Goal: Navigation & Orientation: Find specific page/section

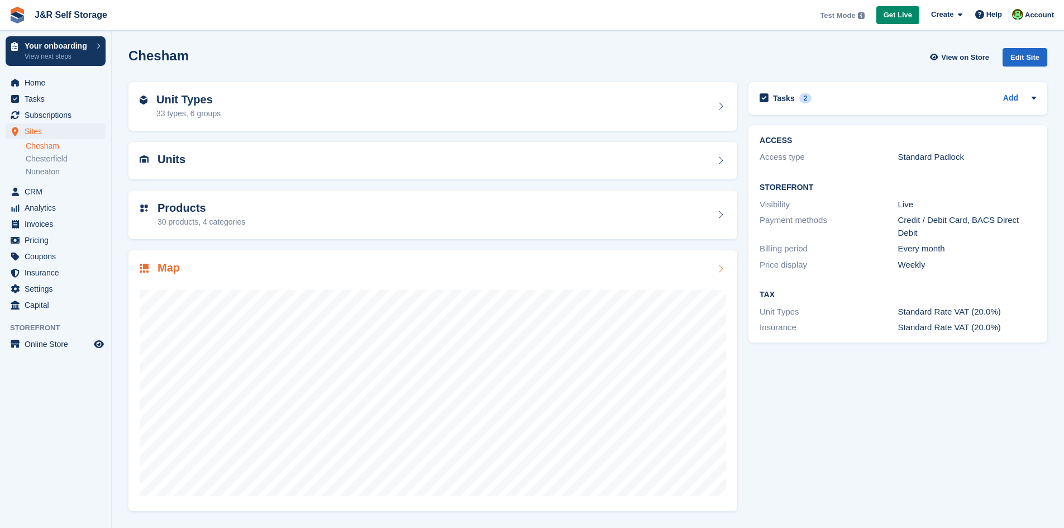
click at [166, 272] on h2 "Map" at bounding box center [168, 267] width 22 height 13
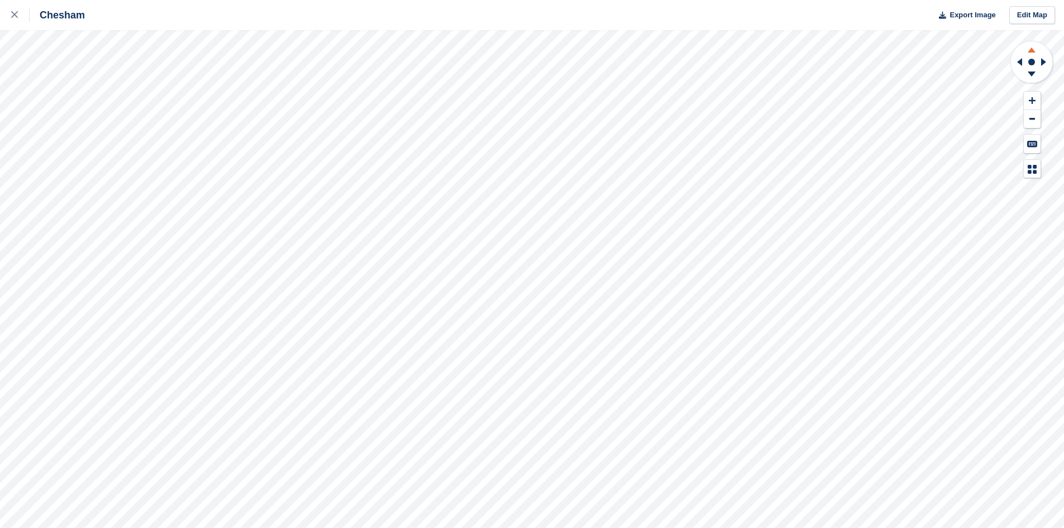
drag, startPoint x: 0, startPoint y: 0, endPoint x: 1028, endPoint y: 48, distance: 1029.1
click at [1028, 48] on icon at bounding box center [1031, 48] width 29 height 14
click at [1029, 49] on icon at bounding box center [1031, 48] width 29 height 14
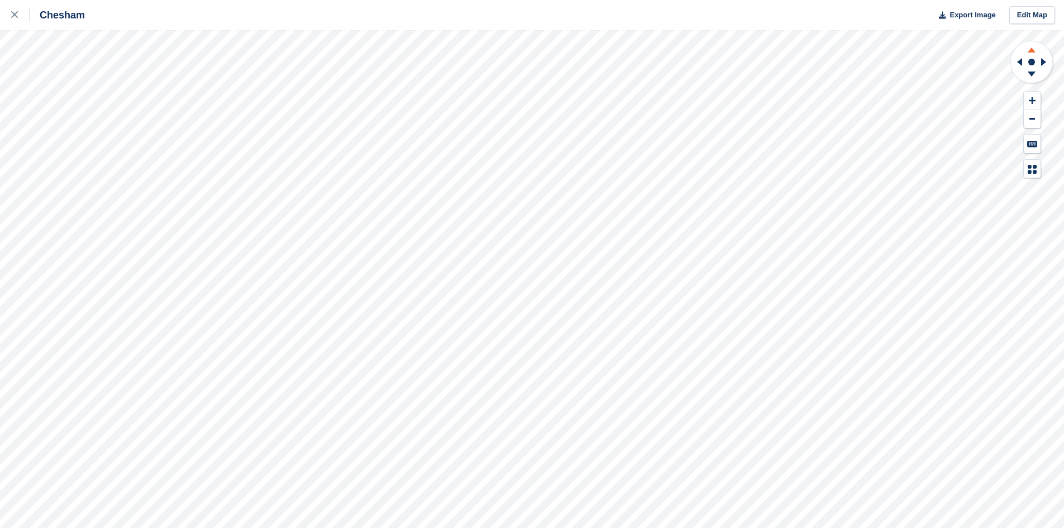
click at [1029, 49] on icon at bounding box center [1031, 48] width 29 height 14
click at [1034, 75] on icon at bounding box center [1031, 76] width 29 height 14
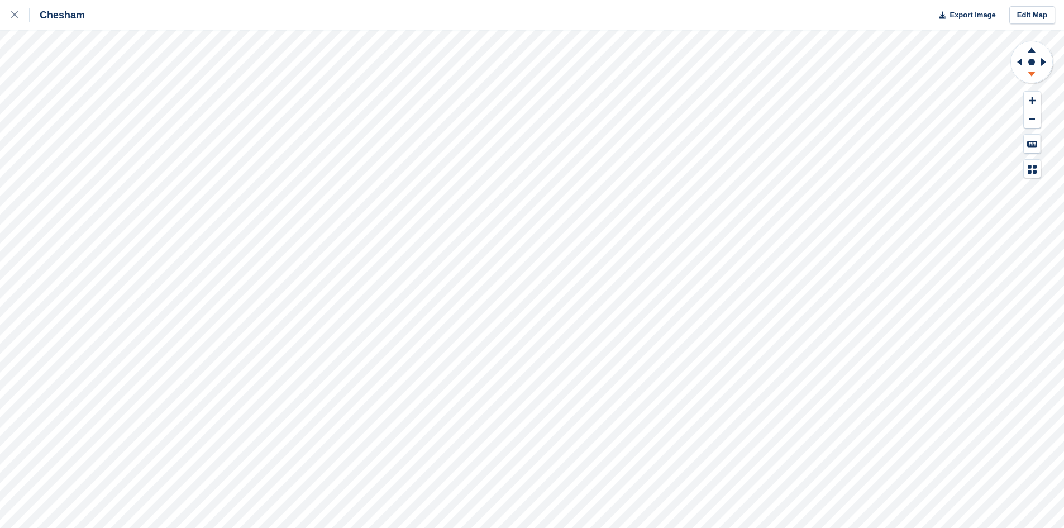
click at [1034, 75] on icon at bounding box center [1031, 76] width 29 height 14
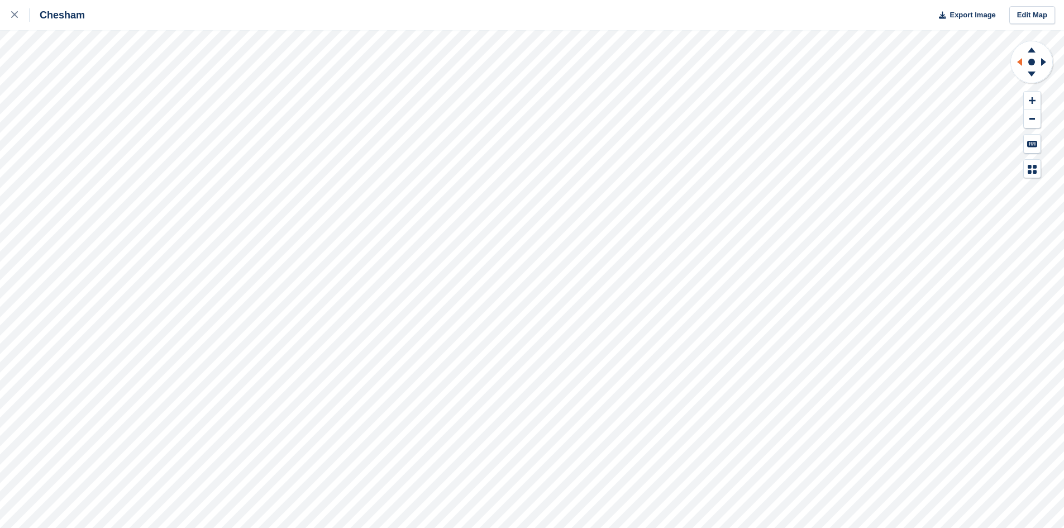
click at [1018, 66] on icon at bounding box center [1018, 61] width 14 height 29
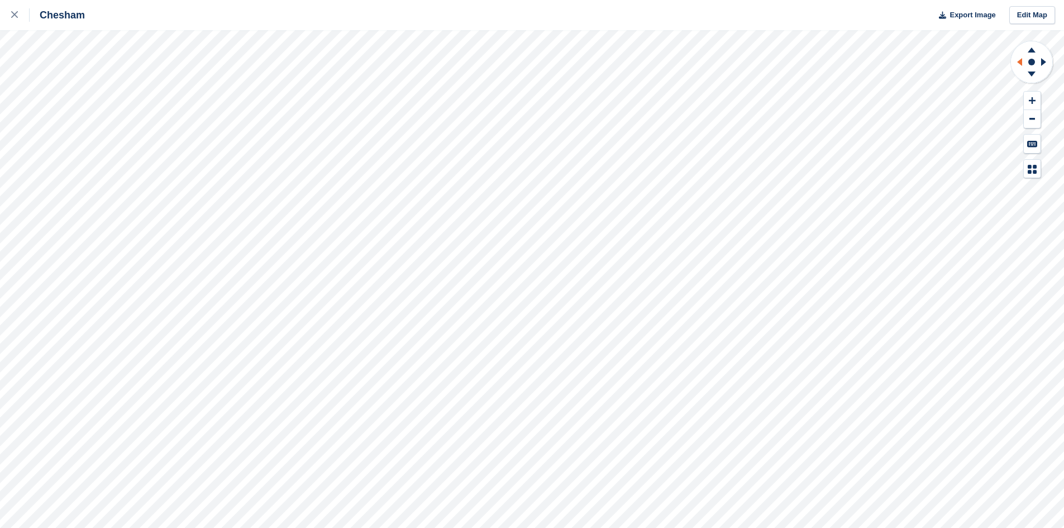
click at [1018, 66] on icon at bounding box center [1018, 61] width 14 height 29
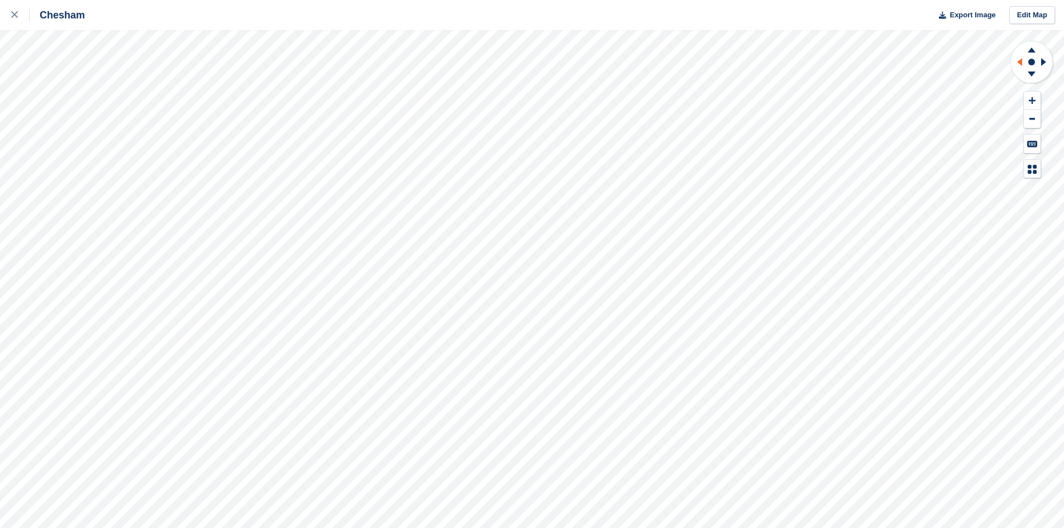
click at [1018, 66] on icon at bounding box center [1018, 61] width 14 height 29
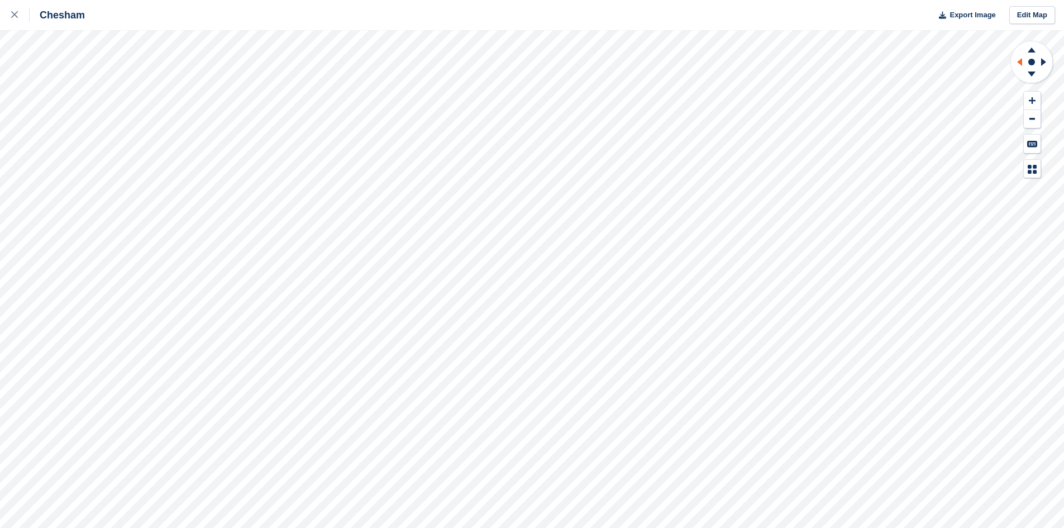
click at [1018, 66] on icon at bounding box center [1018, 61] width 14 height 29
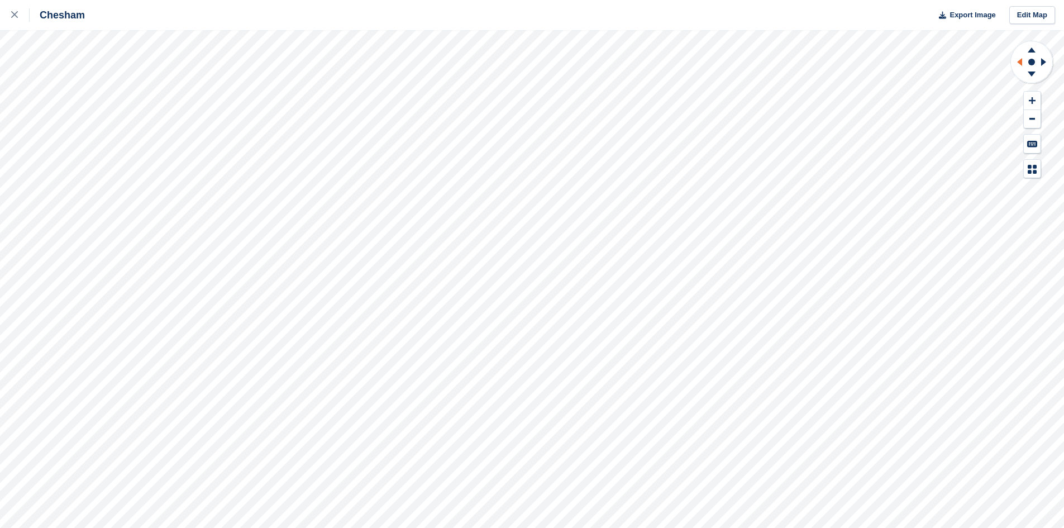
click at [1018, 66] on icon at bounding box center [1018, 61] width 14 height 29
click at [1031, 76] on g at bounding box center [1031, 76] width 29 height 14
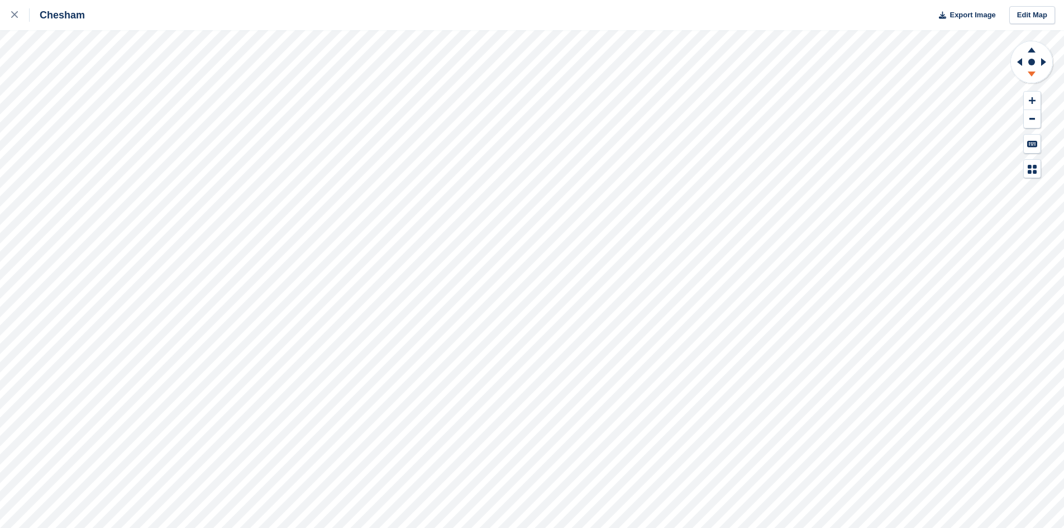
click at [1031, 76] on icon at bounding box center [1031, 73] width 8 height 5
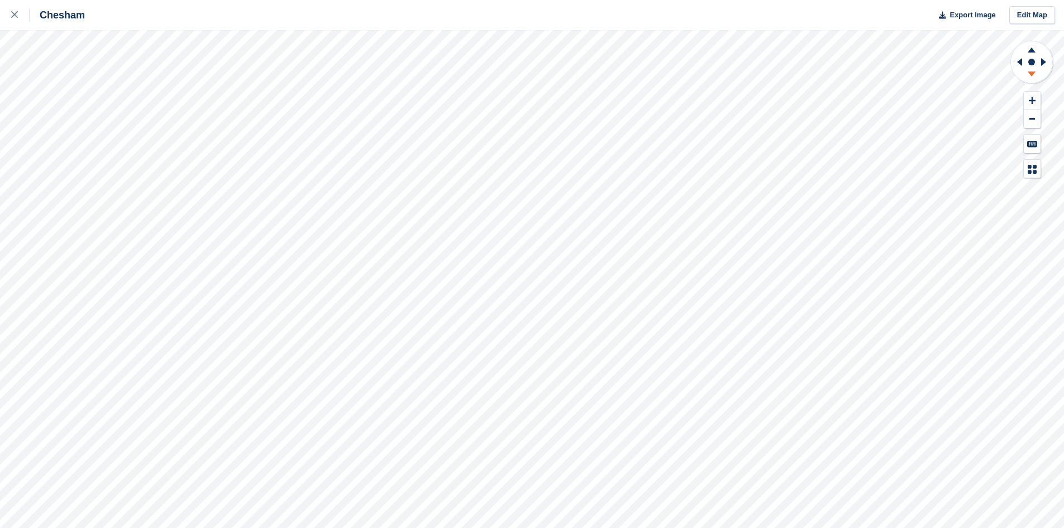
click at [1031, 76] on icon at bounding box center [1031, 73] width 8 height 5
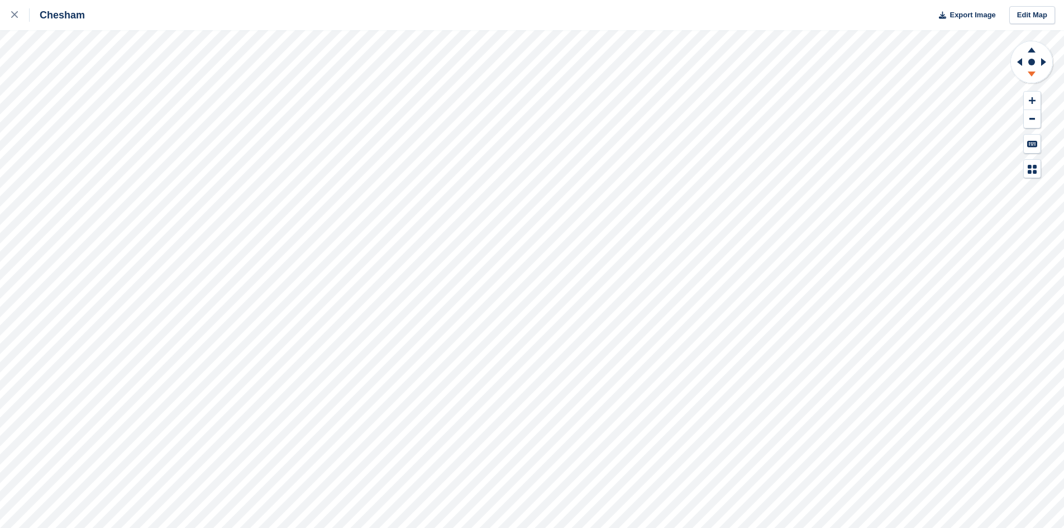
click at [1031, 76] on icon at bounding box center [1031, 73] width 8 height 5
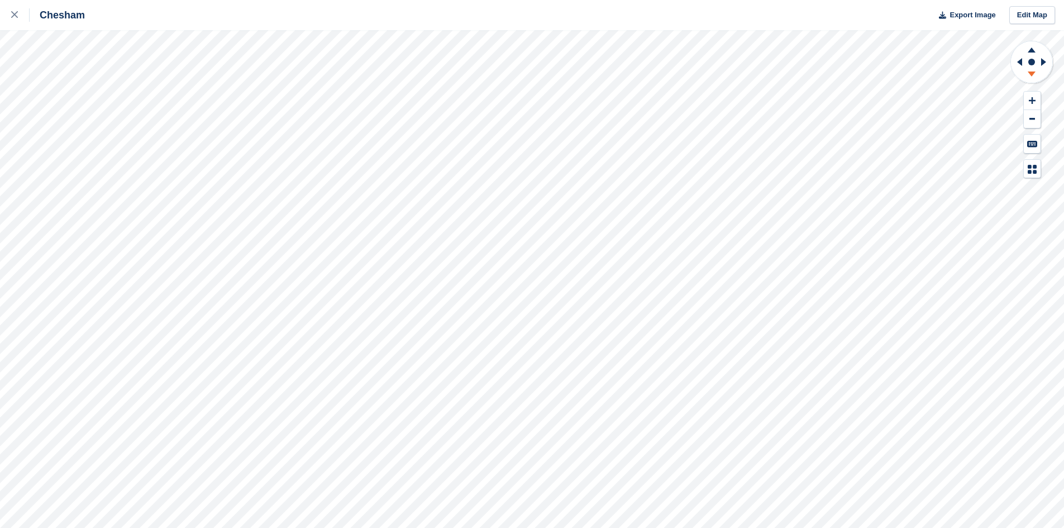
click at [1031, 76] on icon at bounding box center [1031, 73] width 8 height 5
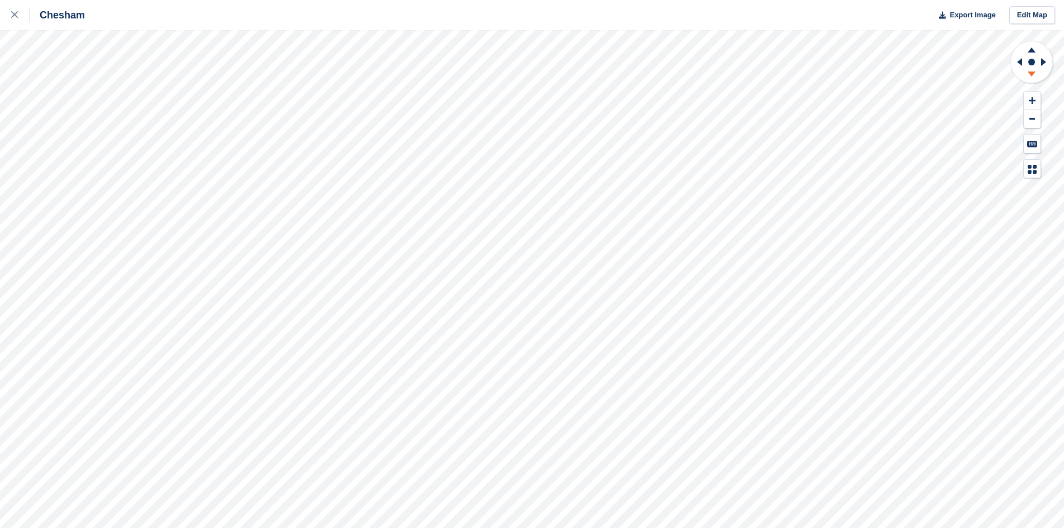
click at [1031, 76] on icon at bounding box center [1031, 73] width 8 height 5
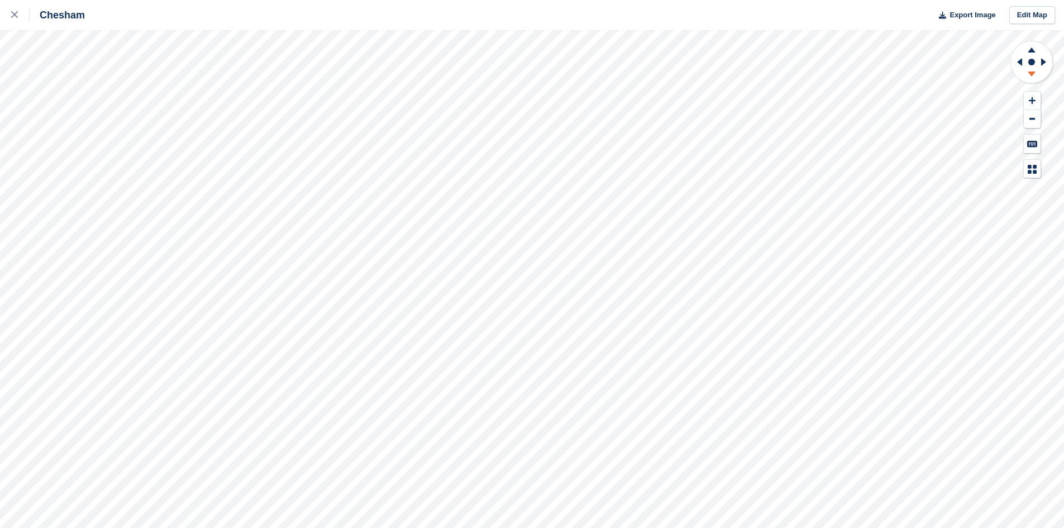
click at [1031, 76] on icon at bounding box center [1031, 73] width 8 height 5
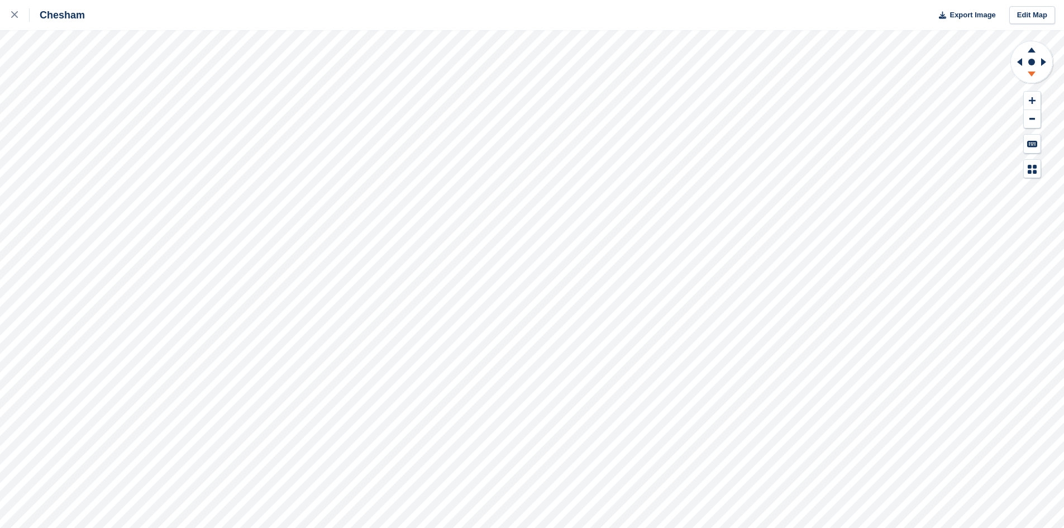
click at [1031, 76] on icon at bounding box center [1031, 73] width 8 height 5
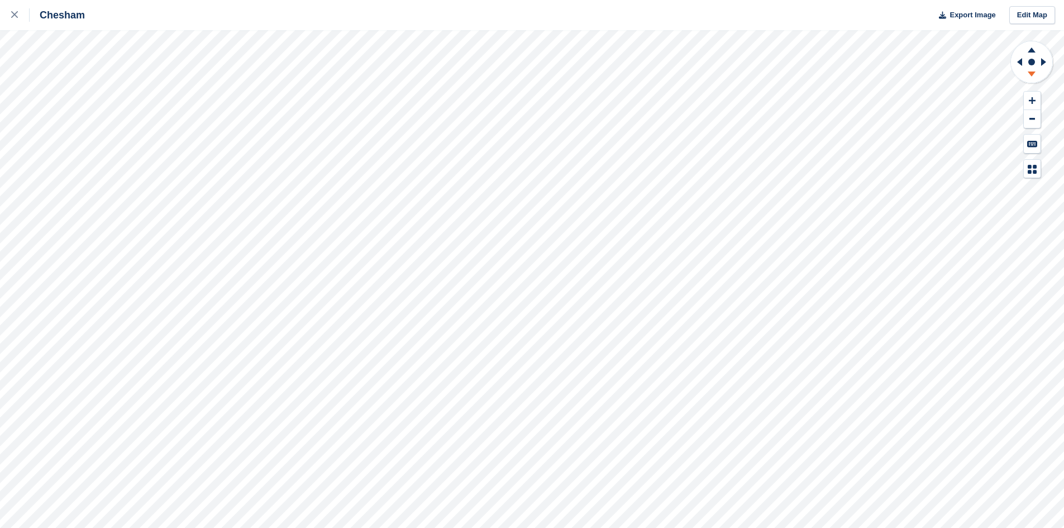
click at [1031, 76] on icon at bounding box center [1031, 73] width 8 height 5
click at [1018, 60] on icon at bounding box center [1018, 61] width 14 height 29
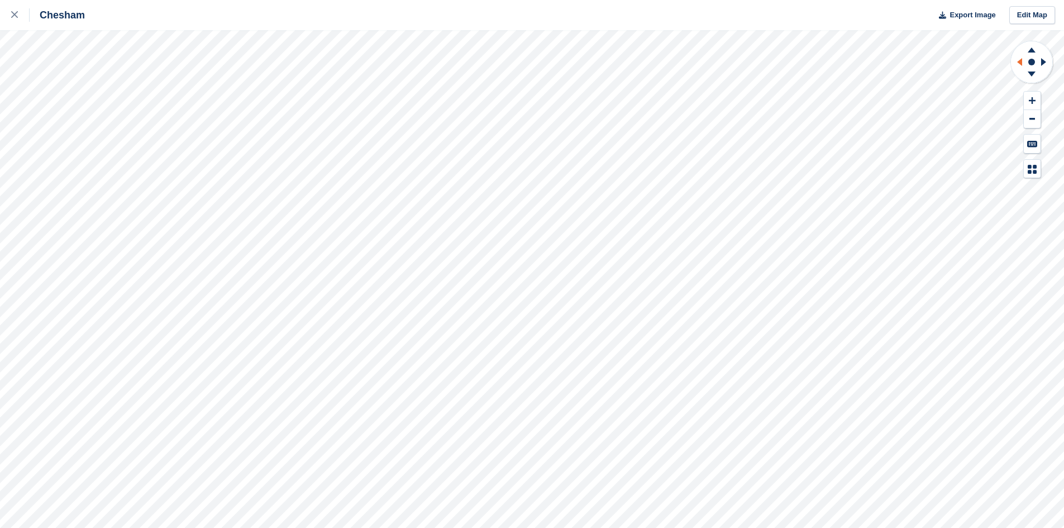
click at [1018, 60] on icon at bounding box center [1018, 61] width 14 height 29
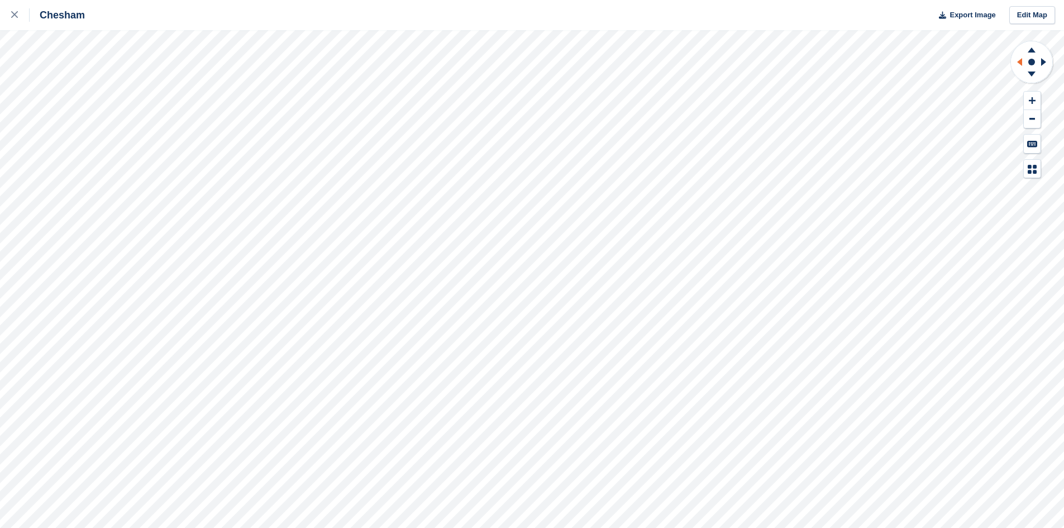
click at [1018, 60] on icon at bounding box center [1018, 61] width 14 height 29
click at [1044, 59] on icon at bounding box center [1045, 61] width 14 height 29
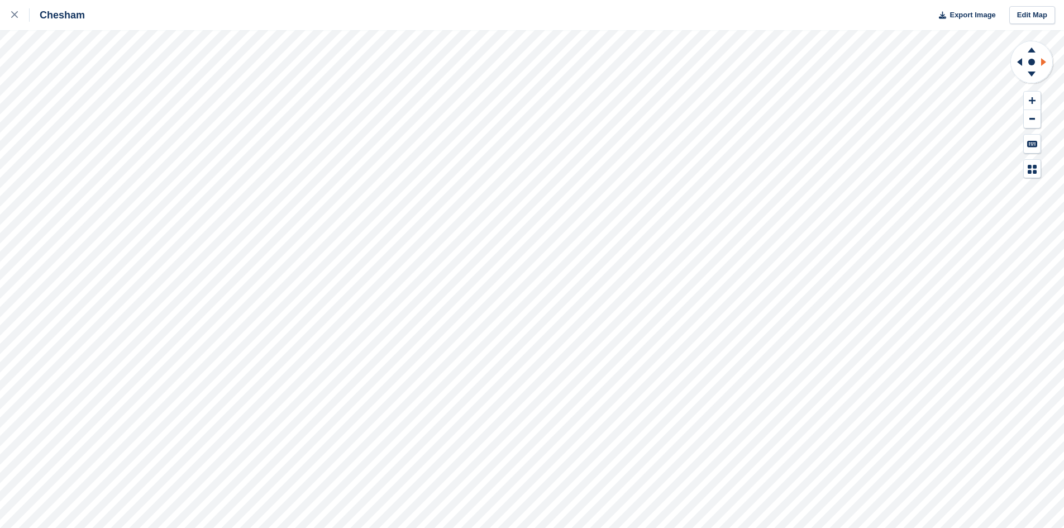
click at [1044, 59] on icon at bounding box center [1045, 61] width 14 height 29
click at [10, 21] on link at bounding box center [15, 15] width 30 height 30
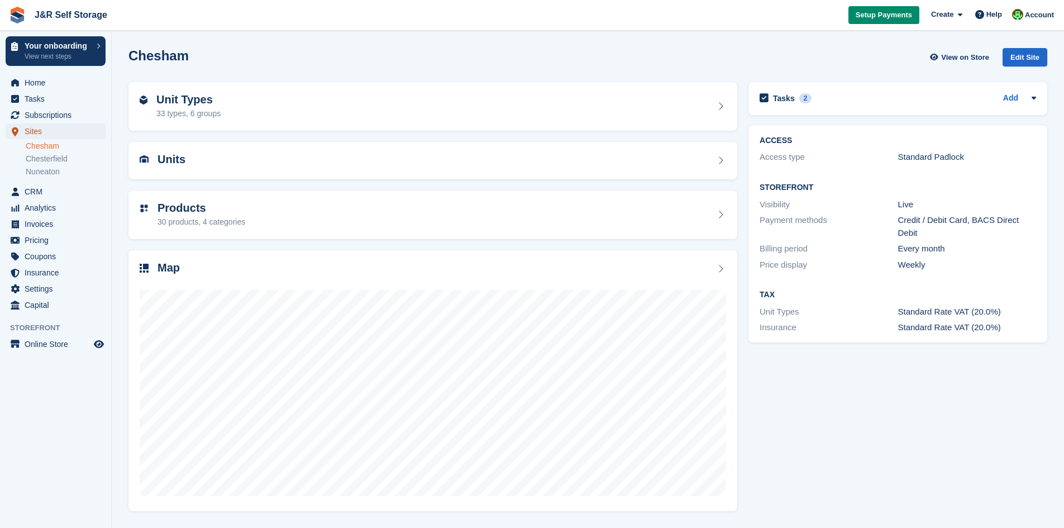
click at [37, 130] on span "Sites" at bounding box center [58, 131] width 67 height 16
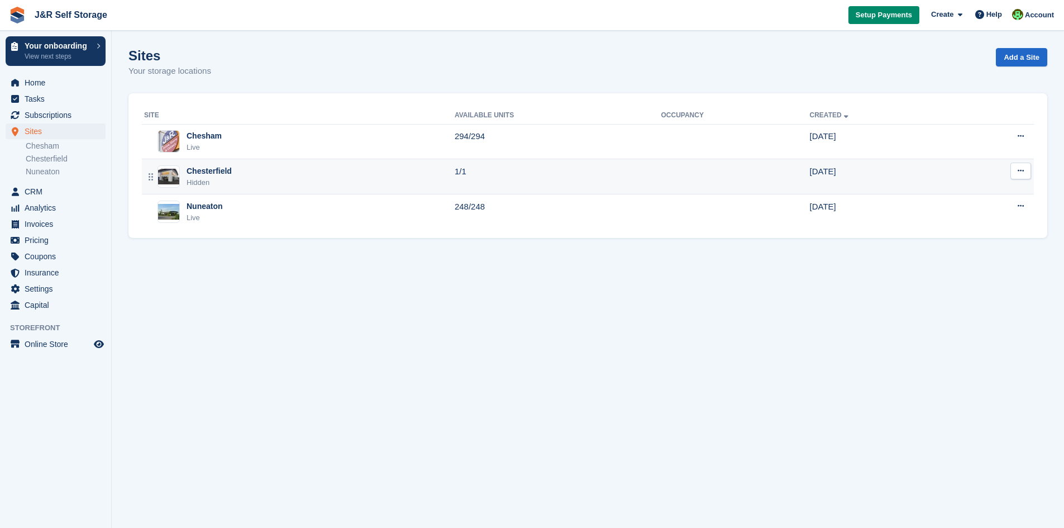
click at [482, 171] on td "1/1" at bounding box center [558, 176] width 207 height 35
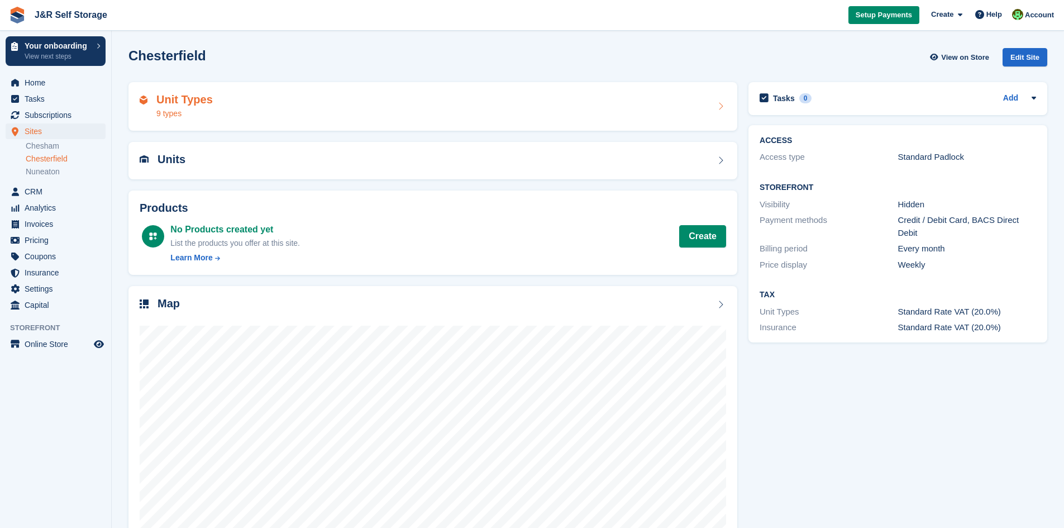
click at [163, 116] on div "9 types" at bounding box center [184, 114] width 56 height 12
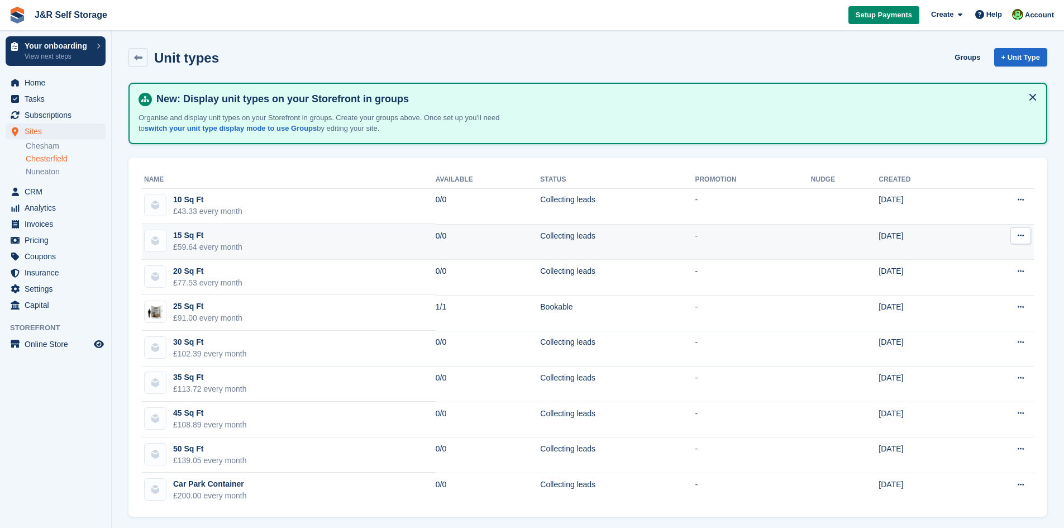
scroll to position [6, 0]
